Goal: Find specific page/section: Find specific page/section

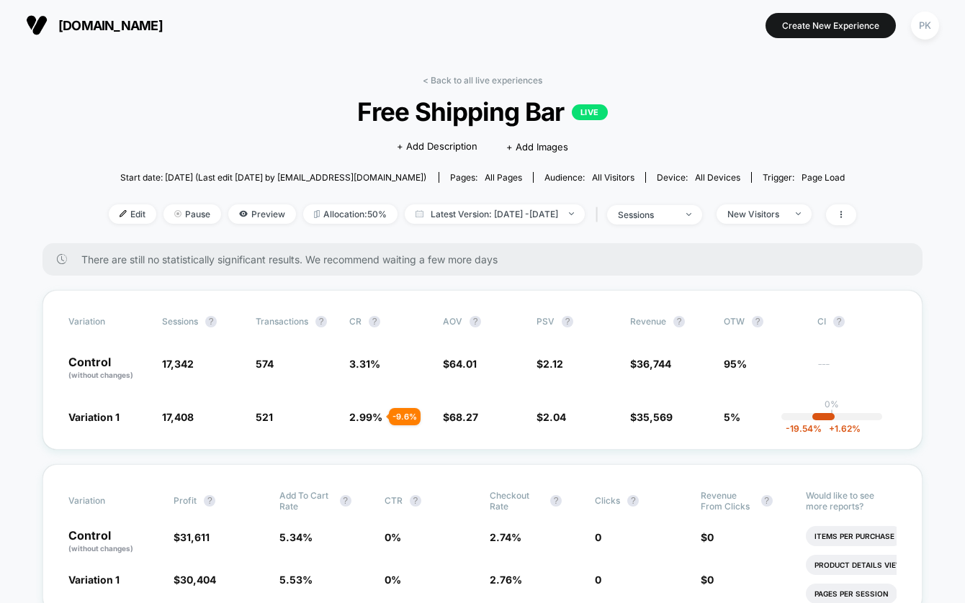
click at [469, 86] on div "< Back to all live experiences Free Shipping Bar LIVE Click to edit experience …" at bounding box center [482, 159] width 747 height 168
click at [460, 78] on link "< Back to all live experiences" at bounding box center [482, 80] width 119 height 11
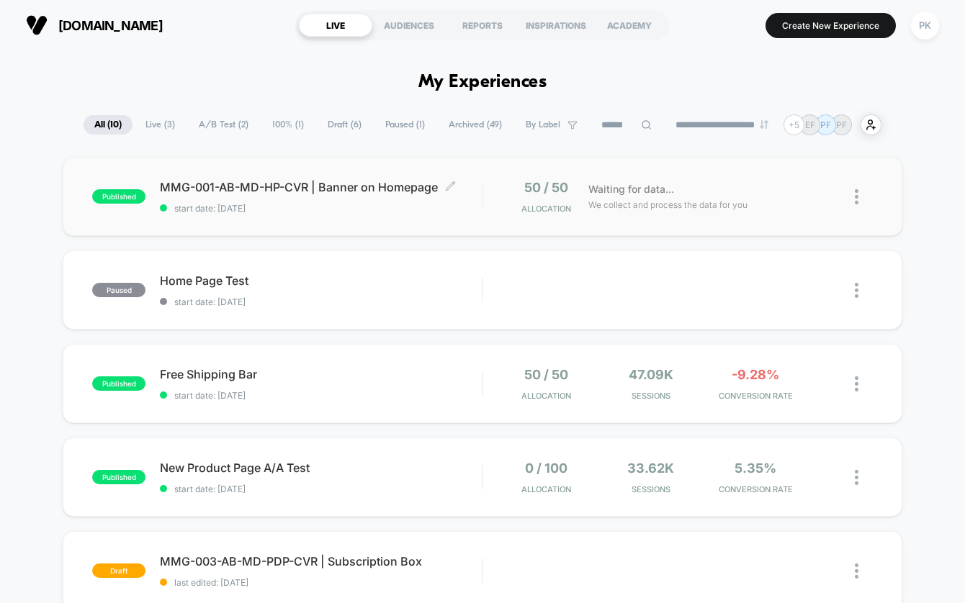
click at [217, 181] on span "MMG-001-AB-MD-HP-CVR | Banner on Homepage Click to edit experience details" at bounding box center [321, 187] width 322 height 14
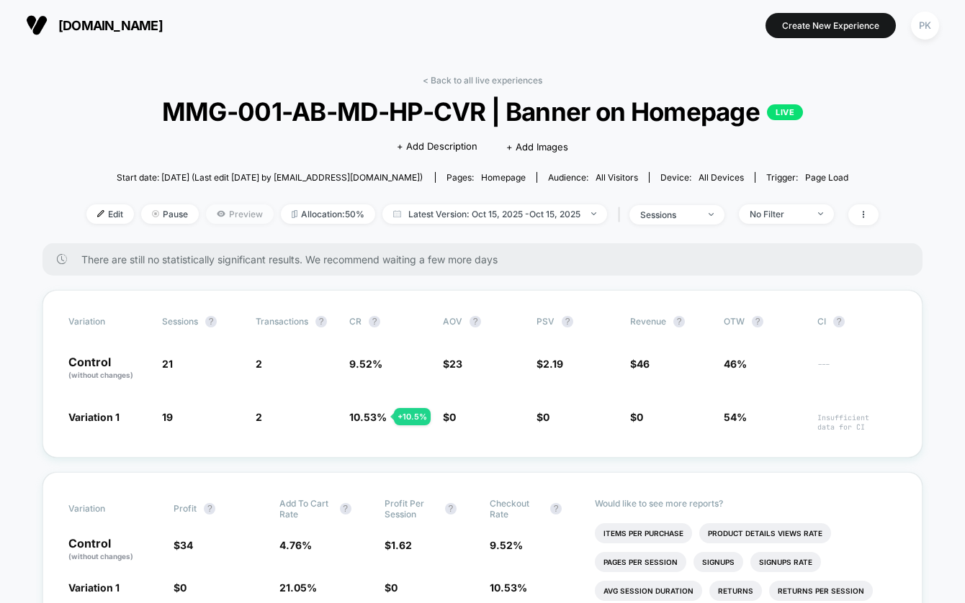
click at [227, 212] on span "Preview" at bounding box center [240, 213] width 68 height 19
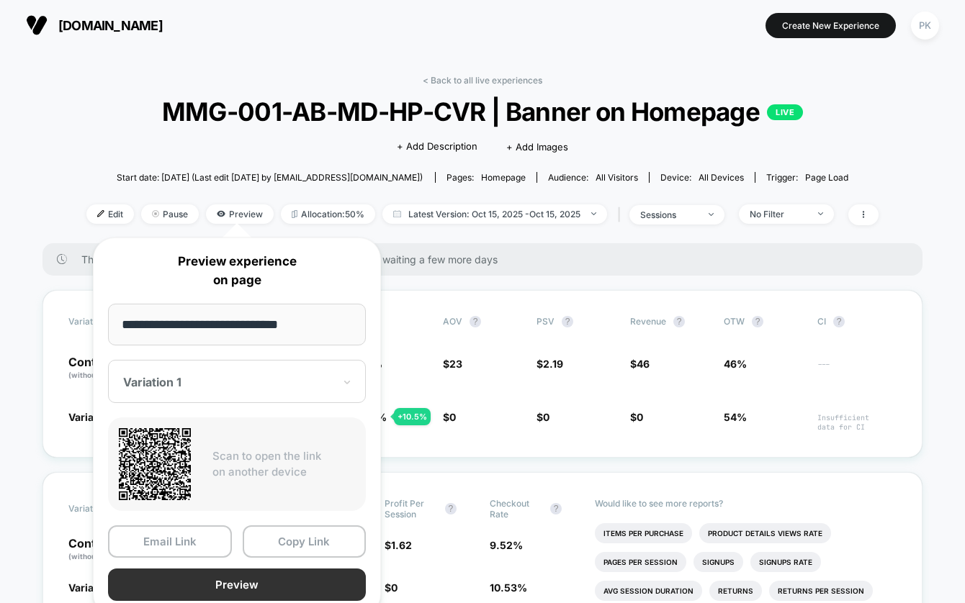
click at [211, 577] on button "Preview" at bounding box center [237, 585] width 258 height 32
